Goal: Transaction & Acquisition: Purchase product/service

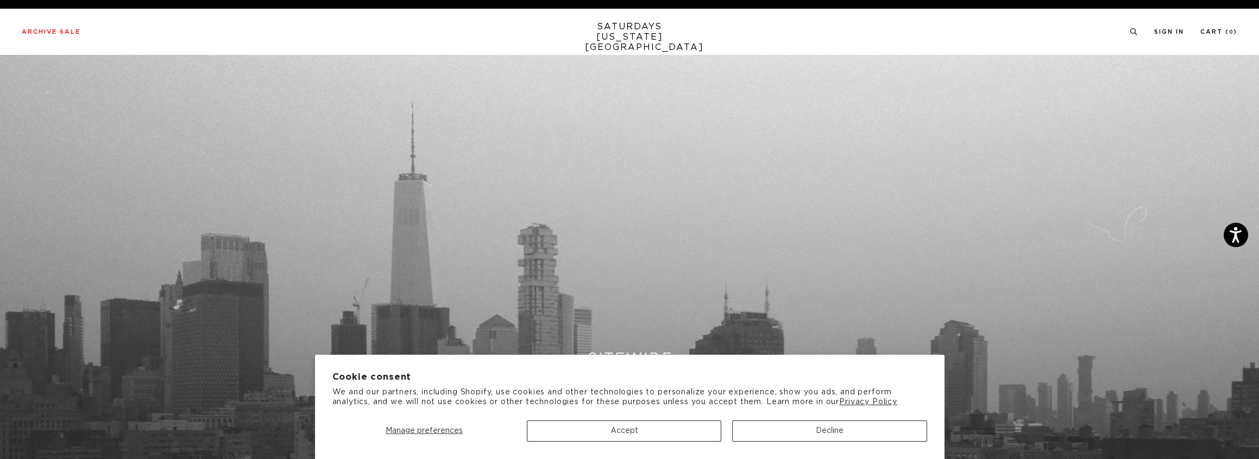
scroll to position [0, 1]
click at [658, 431] on button "Accept" at bounding box center [624, 430] width 194 height 21
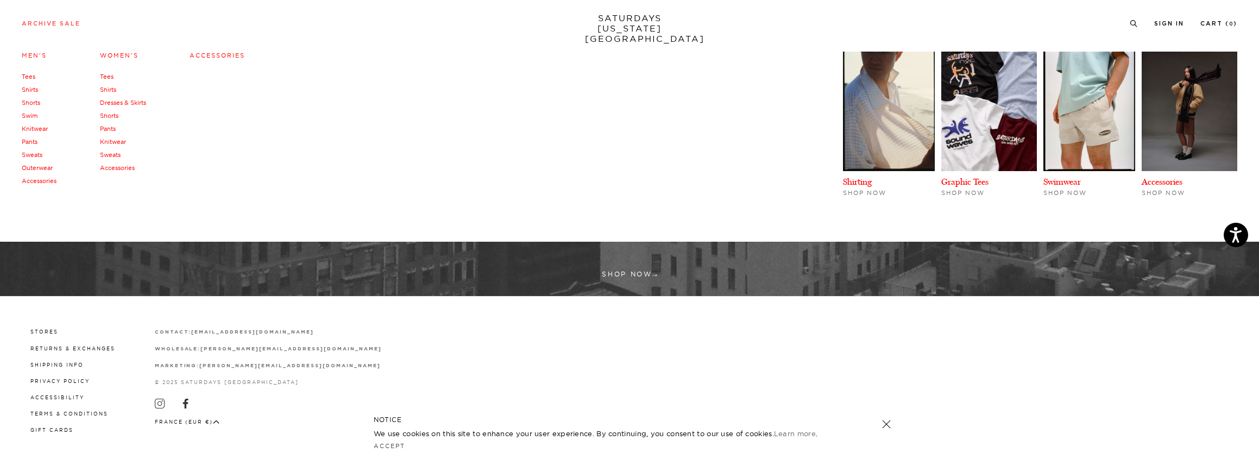
scroll to position [533, 0]
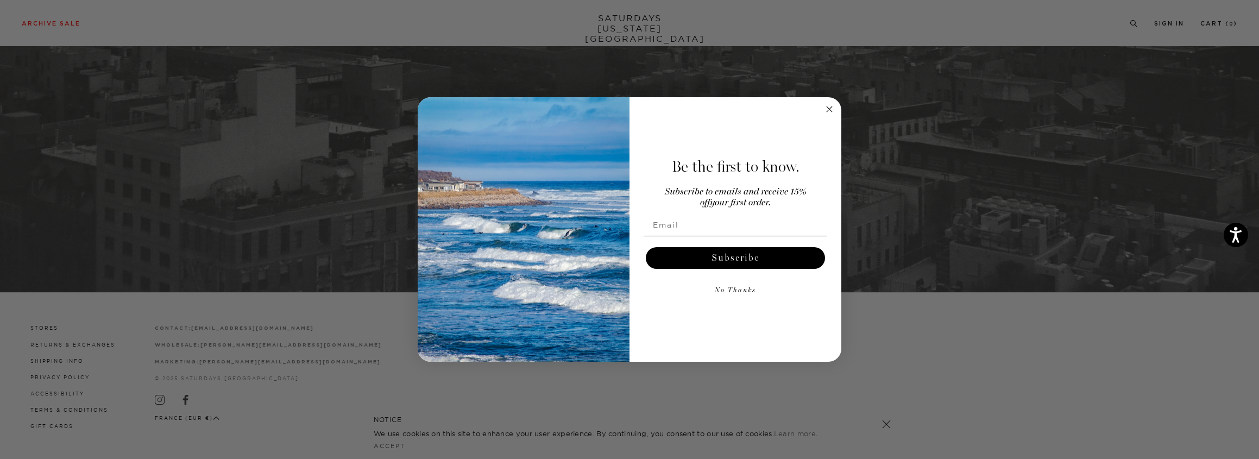
click at [829, 112] on circle "Close dialog" at bounding box center [829, 109] width 12 height 12
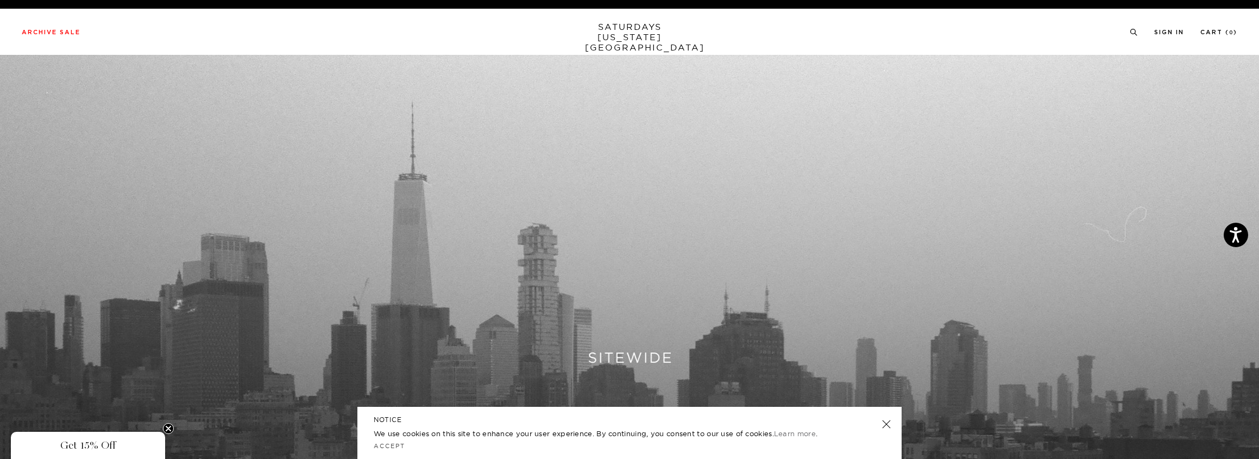
scroll to position [0, 0]
click at [648, 35] on link "SATURDAYS NEW YORK CITY" at bounding box center [630, 37] width 90 height 31
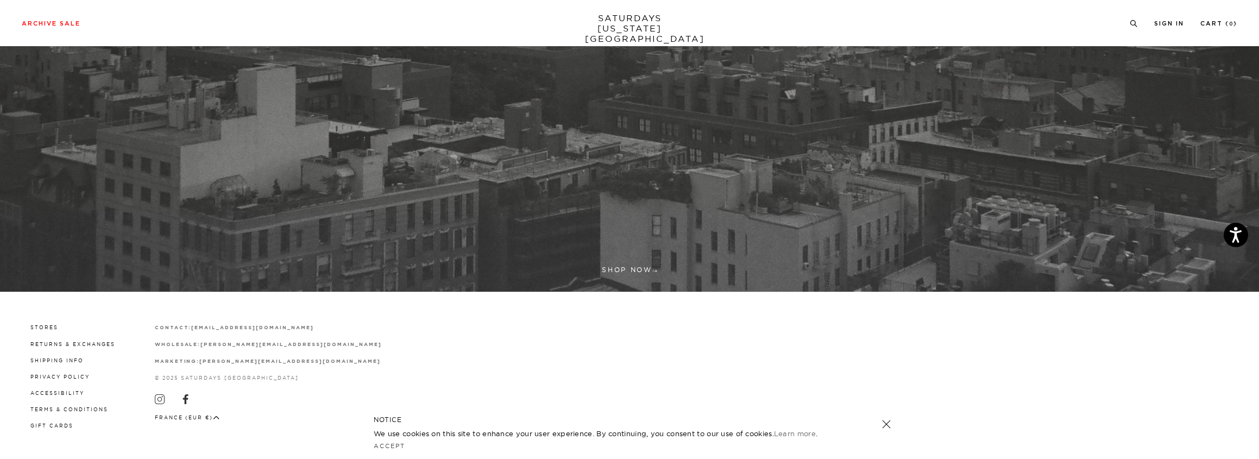
scroll to position [533, 0]
click at [393, 448] on link "Accept" at bounding box center [390, 446] width 32 height 8
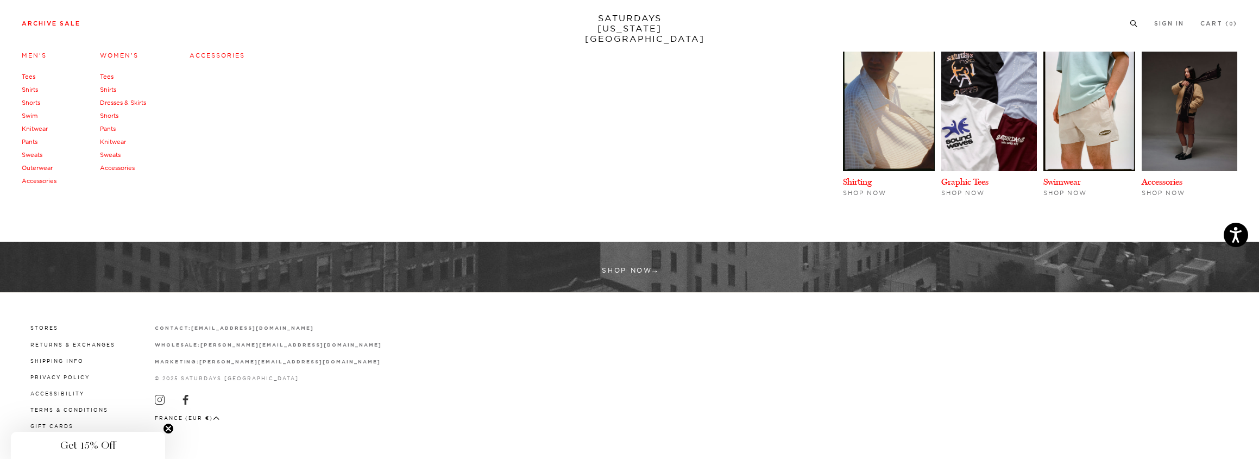
click at [38, 27] on link "Archive Sale" at bounding box center [51, 24] width 59 height 6
